Goal: Find specific page/section: Find specific page/section

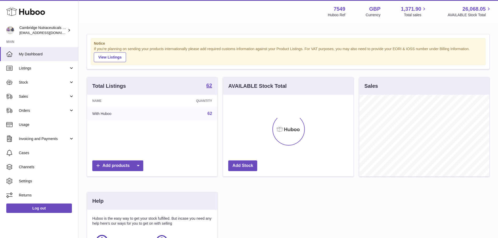
scroll to position [82, 130]
click at [33, 99] on link "Sales" at bounding box center [39, 96] width 78 height 14
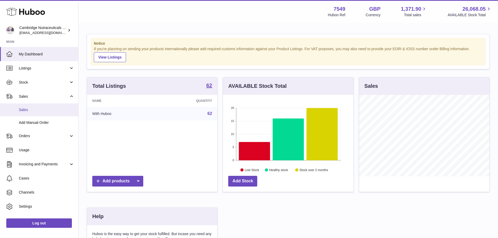
click at [33, 108] on span "Sales" at bounding box center [46, 109] width 55 height 5
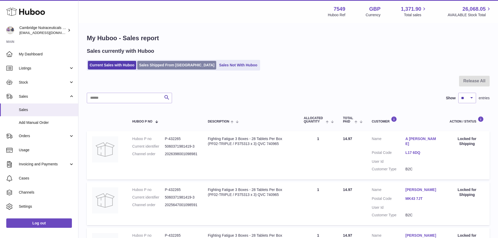
click at [187, 67] on link "Sales Shipped From [GEOGRAPHIC_DATA]" at bounding box center [176, 65] width 79 height 9
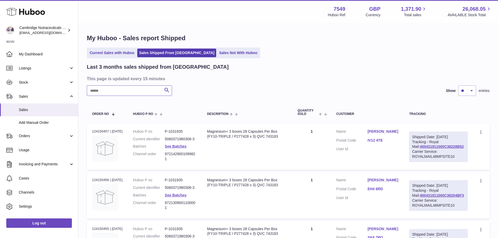
click at [149, 91] on input "text" at bounding box center [129, 90] width 85 height 10
